Goal: Task Accomplishment & Management: Complete application form

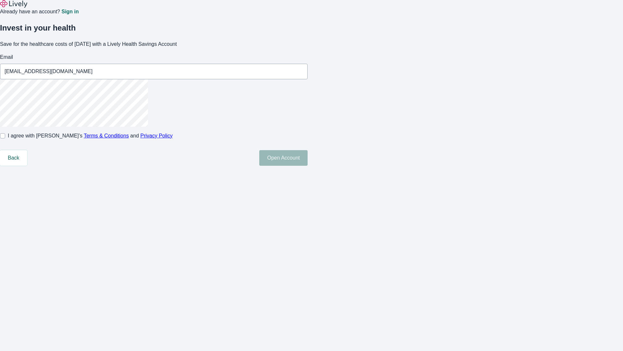
click at [5, 138] on input "I agree with Lively’s Terms & Conditions and Privacy Policy" at bounding box center [2, 135] width 5 height 5
checkbox input "true"
click at [308, 166] on button "Open Account" at bounding box center [283, 158] width 48 height 16
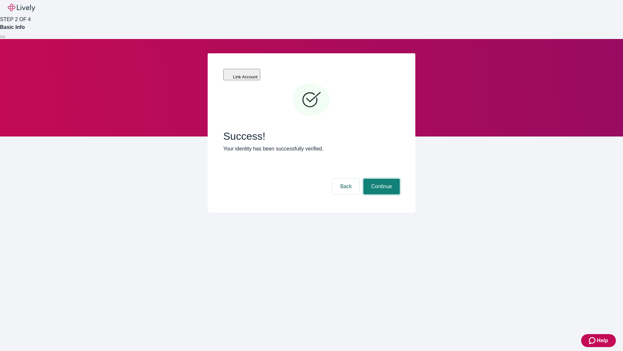
click at [381, 179] on button "Continue" at bounding box center [382, 187] width 36 height 16
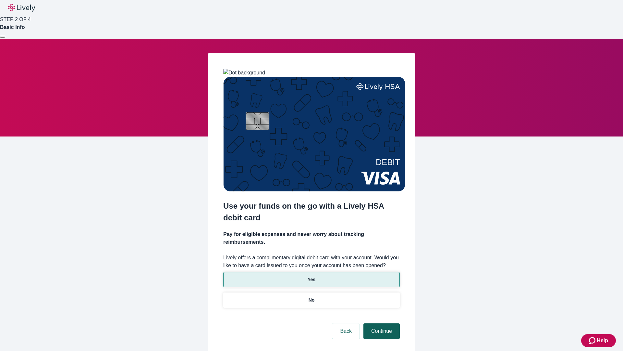
click at [311, 276] on p "Yes" at bounding box center [312, 279] width 8 height 7
click at [381, 323] on button "Continue" at bounding box center [382, 331] width 36 height 16
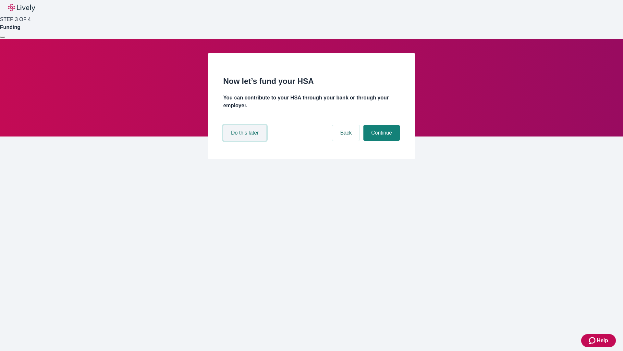
click at [246, 141] on button "Do this later" at bounding box center [244, 133] width 43 height 16
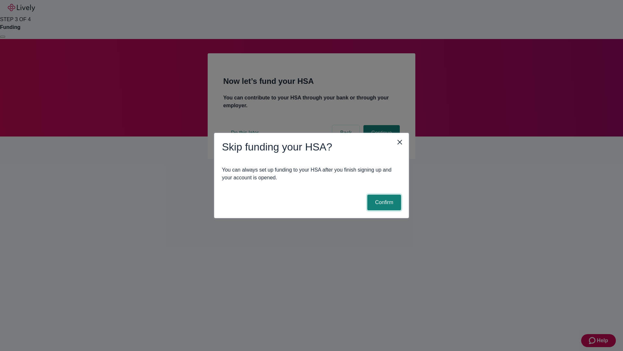
click at [383, 202] on button "Confirm" at bounding box center [385, 202] width 34 height 16
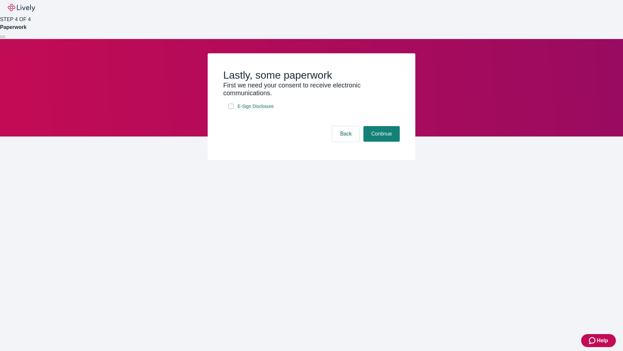
click at [231, 109] on input "E-Sign Disclosure" at bounding box center [231, 106] width 5 height 5
checkbox input "true"
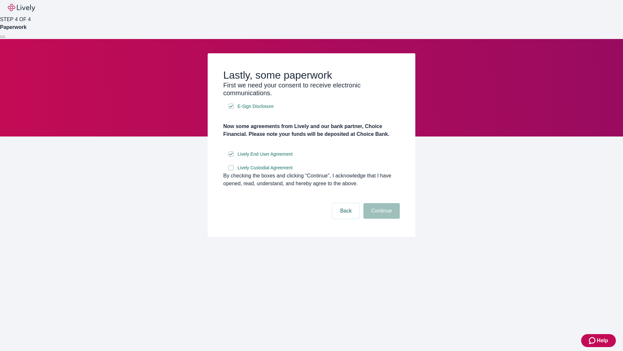
click at [231, 170] on input "Lively Custodial Agreement" at bounding box center [231, 167] width 5 height 5
checkbox input "true"
click at [381, 219] on button "Continue" at bounding box center [382, 211] width 36 height 16
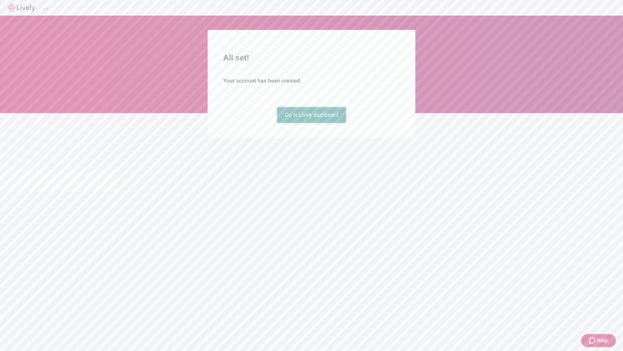
click at [311, 123] on link "Go to Lively dashboard" at bounding box center [311, 115] width 69 height 16
